Goal: Task Accomplishment & Management: Use online tool/utility

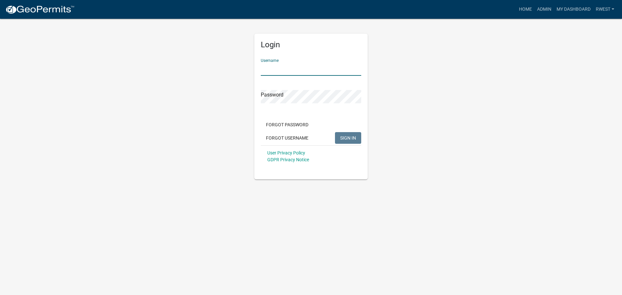
click at [285, 72] on input "Username" at bounding box center [311, 69] width 101 height 13
type input "rwest"
click at [335, 132] on button "SIGN IN" at bounding box center [348, 138] width 26 height 12
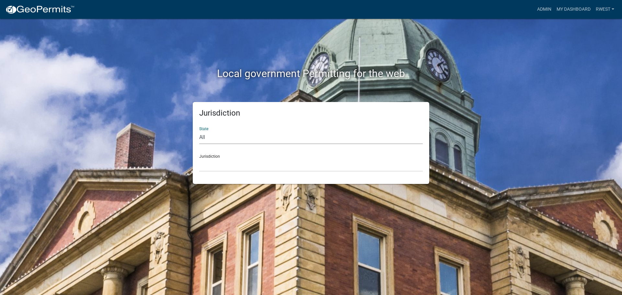
drag, startPoint x: 216, startPoint y: 138, endPoint x: 213, endPoint y: 143, distance: 5.7
click at [216, 138] on select "All [US_STATE] [US_STATE] [US_STATE] [US_STATE] [US_STATE] [US_STATE] [US_STATE…" at bounding box center [311, 137] width 224 height 13
select select "[US_STATE]"
click at [199, 131] on select "All [US_STATE] [US_STATE] [US_STATE] [US_STATE] [US_STATE] [US_STATE] [US_STATE…" at bounding box center [311, 137] width 224 height 13
click at [218, 167] on select "[GEOGRAPHIC_DATA], [US_STATE][PERSON_NAME][GEOGRAPHIC_DATA], [US_STATE][PERSON_…" at bounding box center [311, 165] width 224 height 13
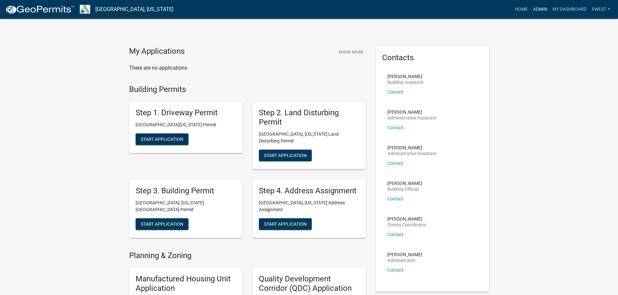
click at [534, 8] on link "Admin" at bounding box center [539, 9] width 19 height 12
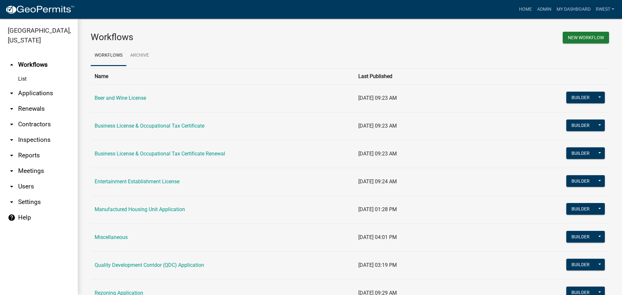
click at [25, 117] on link "arrow_drop_down Contractors" at bounding box center [39, 125] width 78 height 16
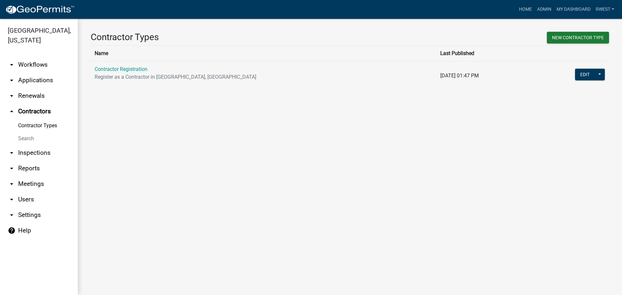
click at [125, 53] on th "Name" at bounding box center [264, 53] width 346 height 16
click at [32, 132] on link "Search" at bounding box center [39, 138] width 78 height 13
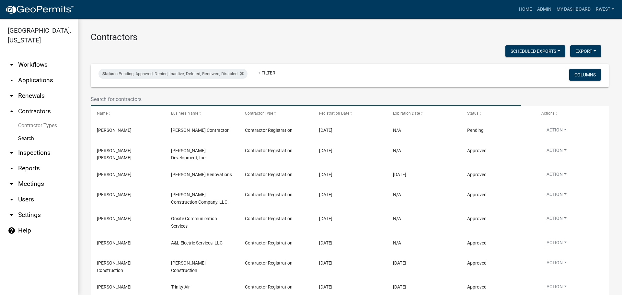
click at [118, 101] on input "text" at bounding box center [306, 99] width 431 height 13
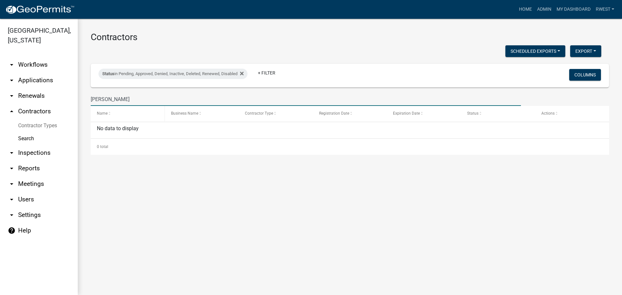
type input "[PERSON_NAME]"
drag, startPoint x: 111, startPoint y: 99, endPoint x: 76, endPoint y: 138, distance: 52.8
click at [0, 84] on html "Internet Explorer does NOT work with GeoPermits. Get a new browser for more sec…" at bounding box center [311, 147] width 622 height 295
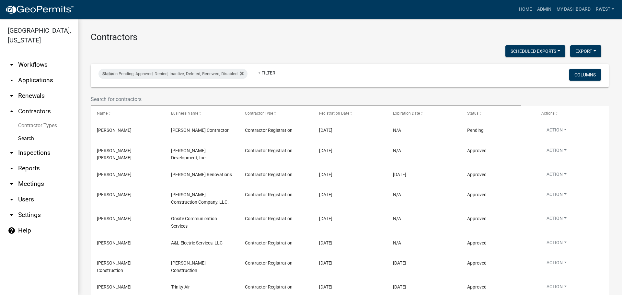
click at [42, 73] on link "arrow_drop_down Applications" at bounding box center [39, 81] width 78 height 16
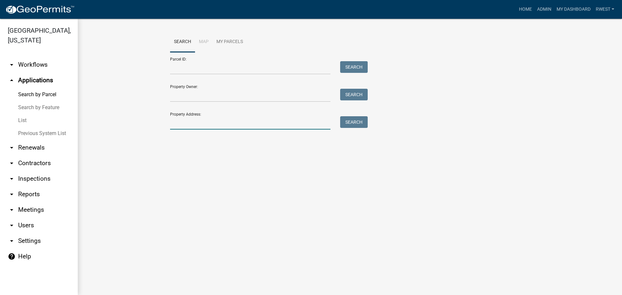
click at [182, 125] on input "Property Address:" at bounding box center [250, 122] width 160 height 13
type input "195 s [PERSON_NAME]"
click at [355, 125] on button "Search" at bounding box center [354, 122] width 28 height 12
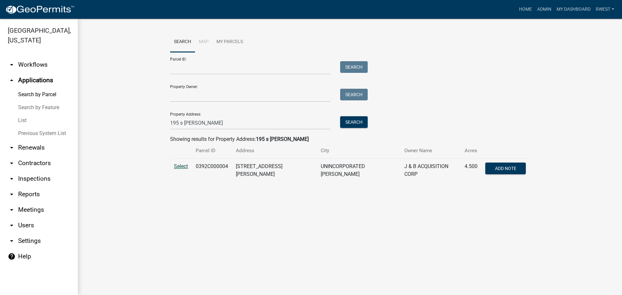
click at [185, 166] on span "Select" at bounding box center [181, 166] width 14 height 6
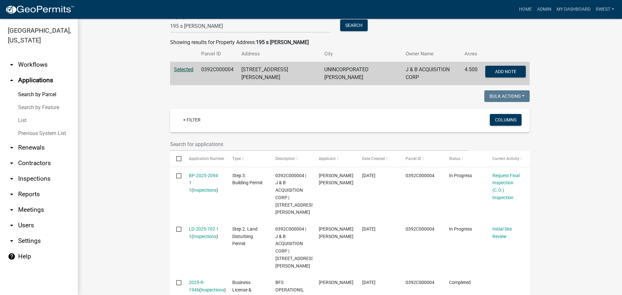
scroll to position [97, 0]
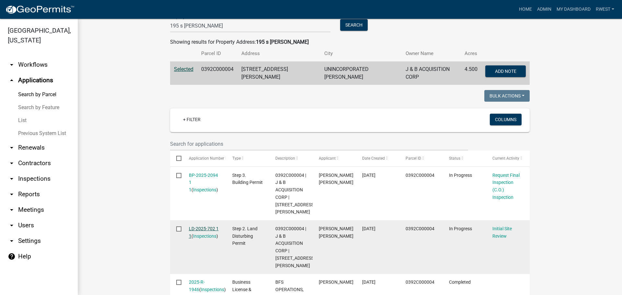
click at [203, 226] on link "LD-2025-702 1 1" at bounding box center [204, 232] width 30 height 13
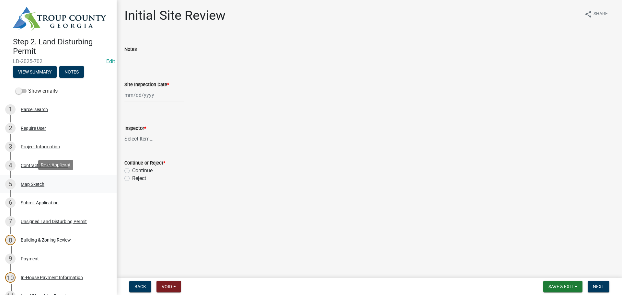
click at [32, 182] on div "Map Sketch" at bounding box center [33, 184] width 24 height 5
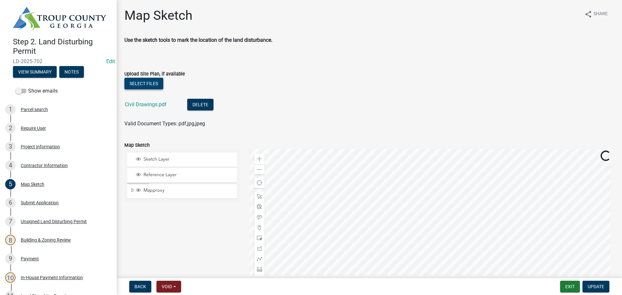
click at [145, 81] on button "Select files" at bounding box center [143, 84] width 39 height 12
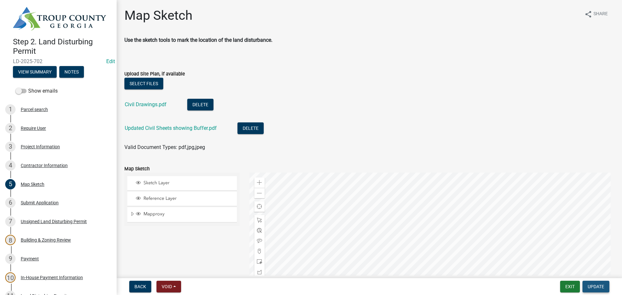
click at [595, 288] on span "Update" at bounding box center [596, 286] width 17 height 5
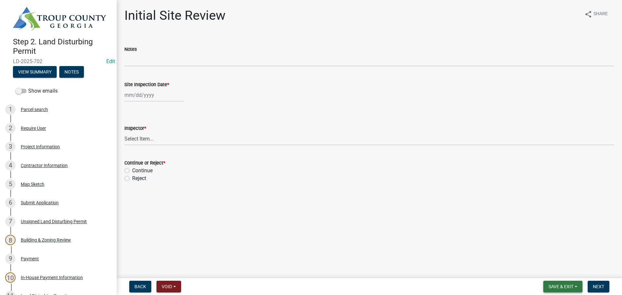
click at [563, 290] on button "Save & Exit" at bounding box center [563, 287] width 39 height 12
click at [551, 271] on button "Save & Exit" at bounding box center [557, 270] width 52 height 16
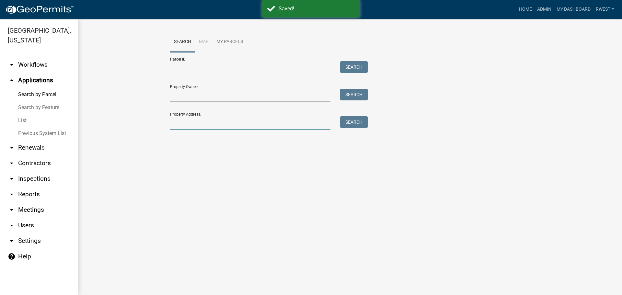
click at [184, 117] on input "Property Address:" at bounding box center [250, 122] width 160 height 13
type input "195 s [PERSON_NAME]"
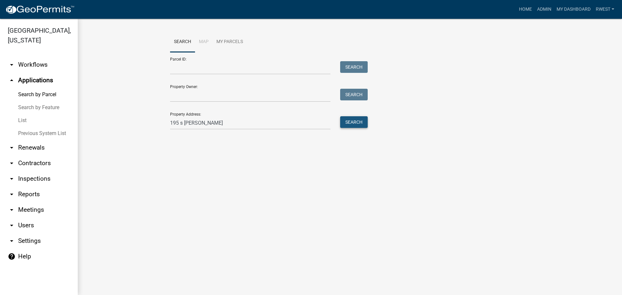
click at [362, 124] on button "Search" at bounding box center [354, 122] width 28 height 12
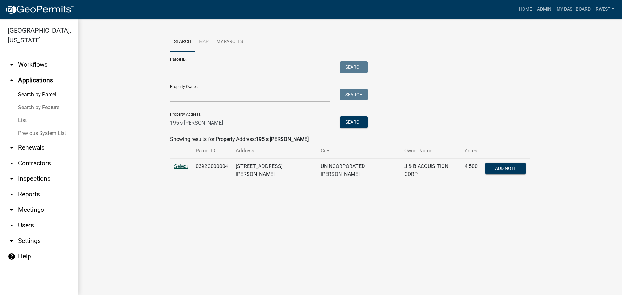
click at [185, 168] on span "Select" at bounding box center [181, 166] width 14 height 6
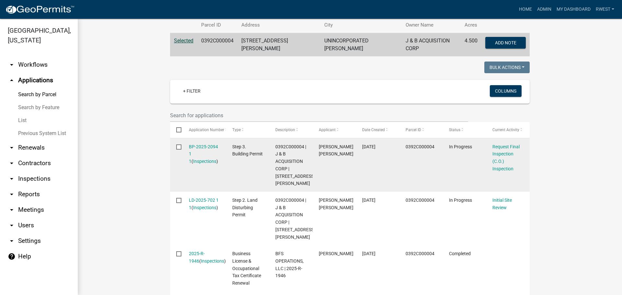
scroll to position [130, 0]
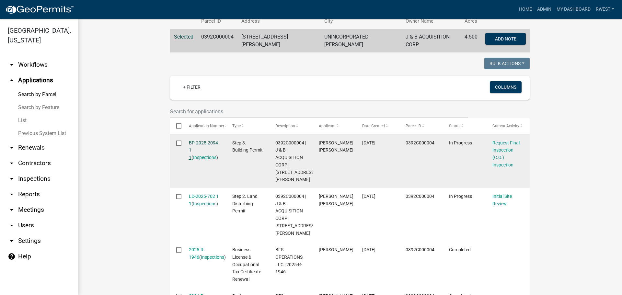
click at [198, 141] on link "BP-2025-2094 1 1" at bounding box center [203, 150] width 29 height 20
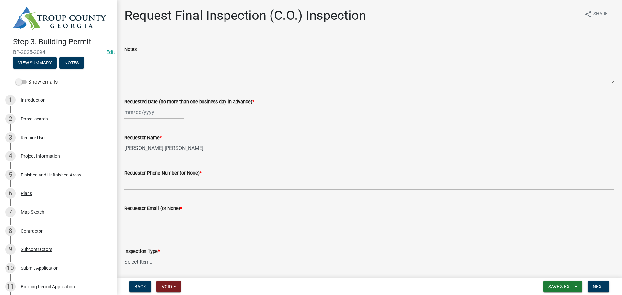
scroll to position [24, 0]
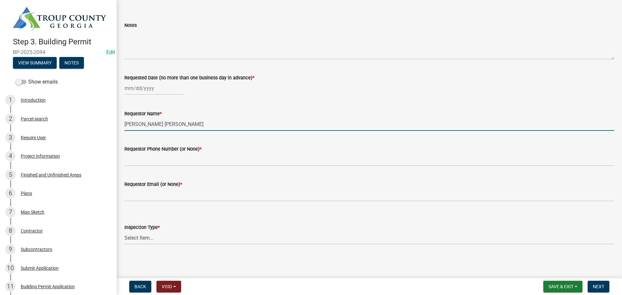
click at [503, 121] on input "[PERSON_NAME] [PERSON_NAME]" at bounding box center [369, 124] width 490 height 13
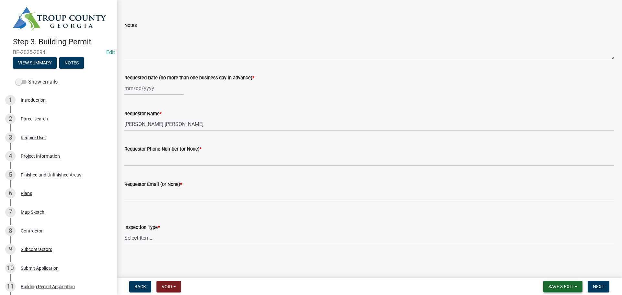
click at [566, 288] on span "Save & Exit" at bounding box center [561, 286] width 25 height 5
click at [566, 274] on button "Save & Exit" at bounding box center [557, 270] width 52 height 16
